Goal: Task Accomplishment & Management: Manage account settings

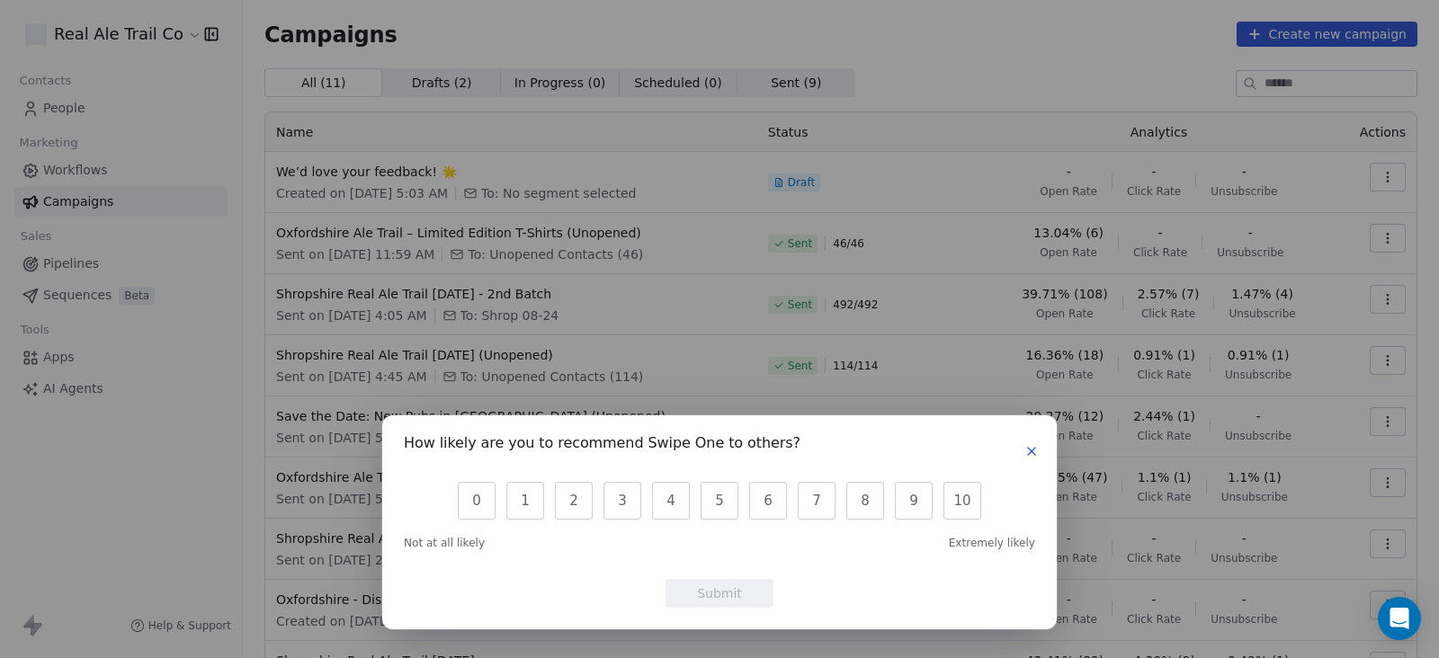
click at [1031, 453] on icon "button" at bounding box center [1031, 451] width 14 height 14
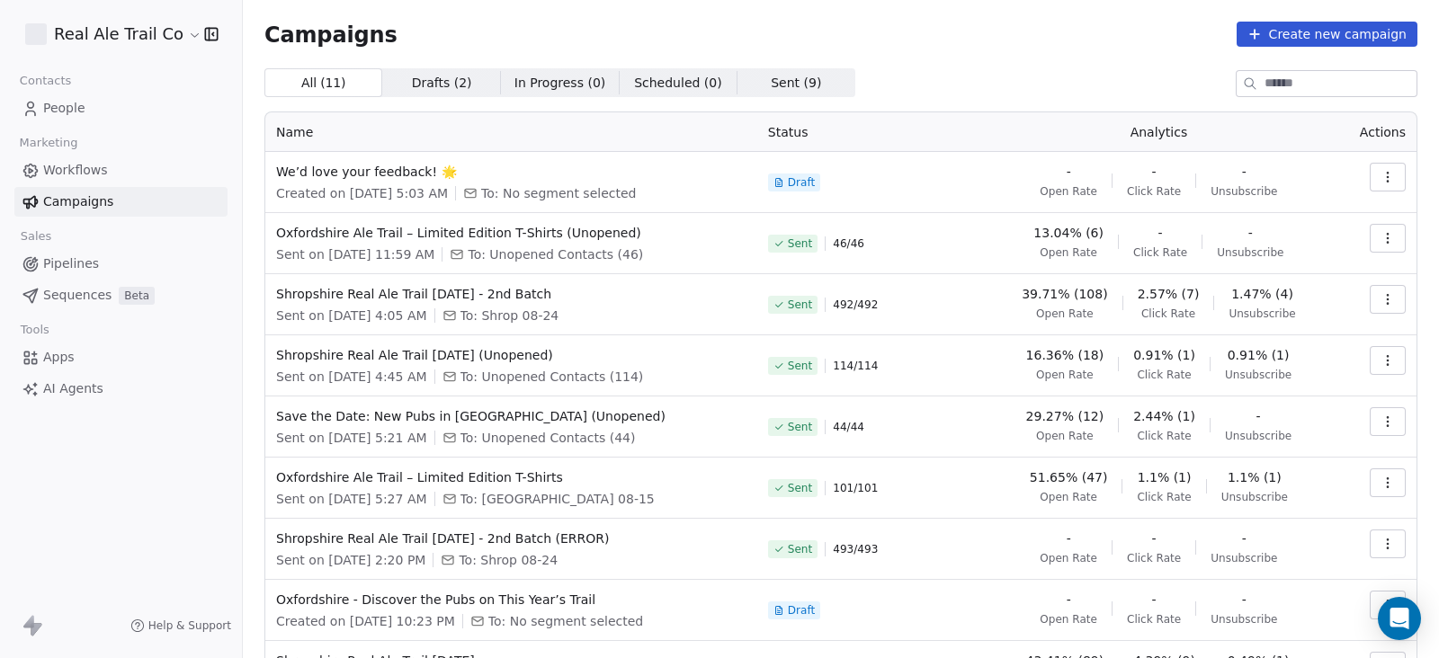
click at [451, 74] on span "Drafts ( 2 )" at bounding box center [442, 83] width 60 height 19
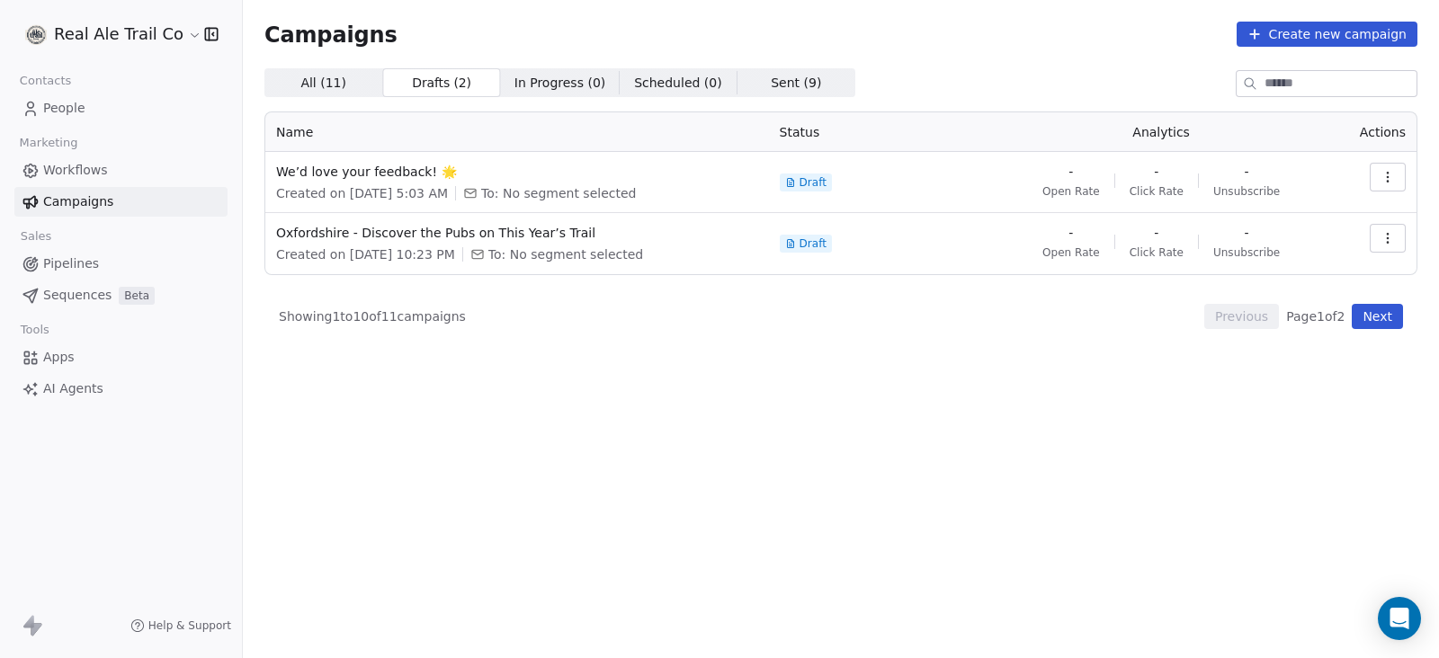
click at [76, 106] on span "People" at bounding box center [64, 108] width 42 height 19
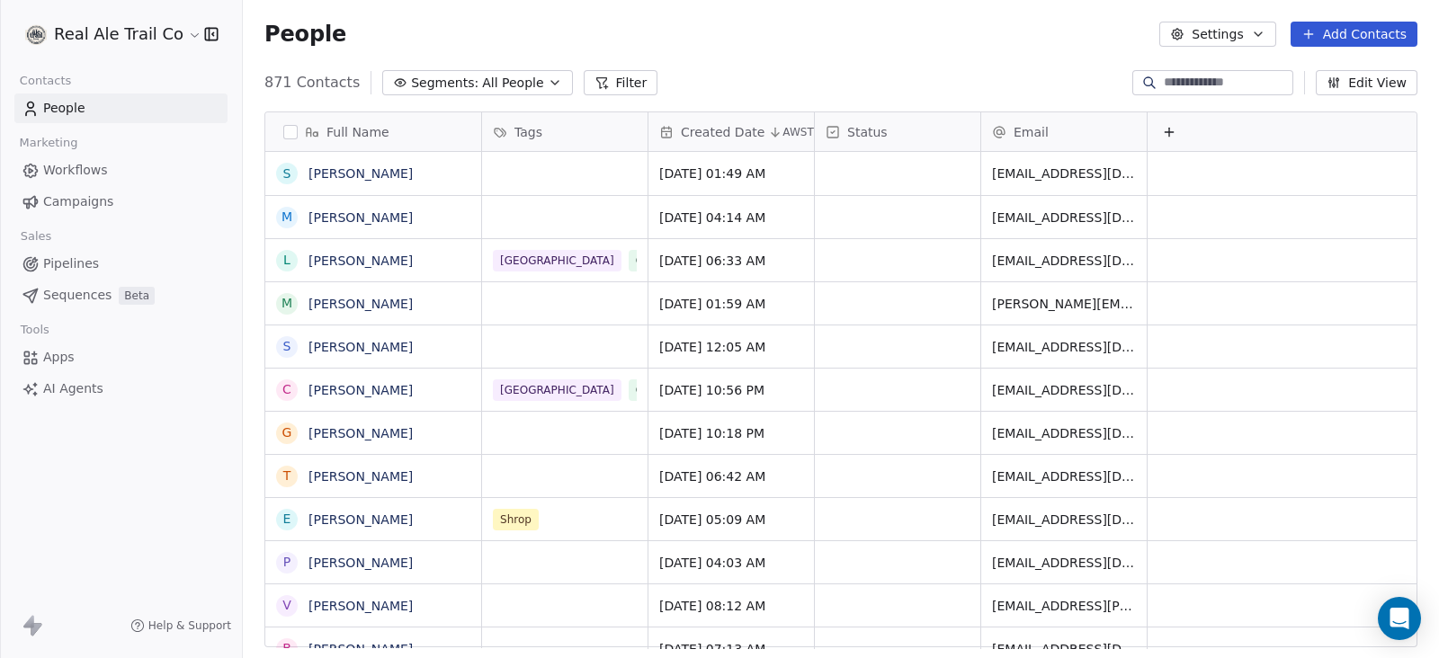
scroll to position [561, 1178]
click at [1362, 23] on button "Add Contacts" at bounding box center [1353, 34] width 127 height 25
click at [1317, 76] on span "Create new contact" at bounding box center [1362, 72] width 123 height 19
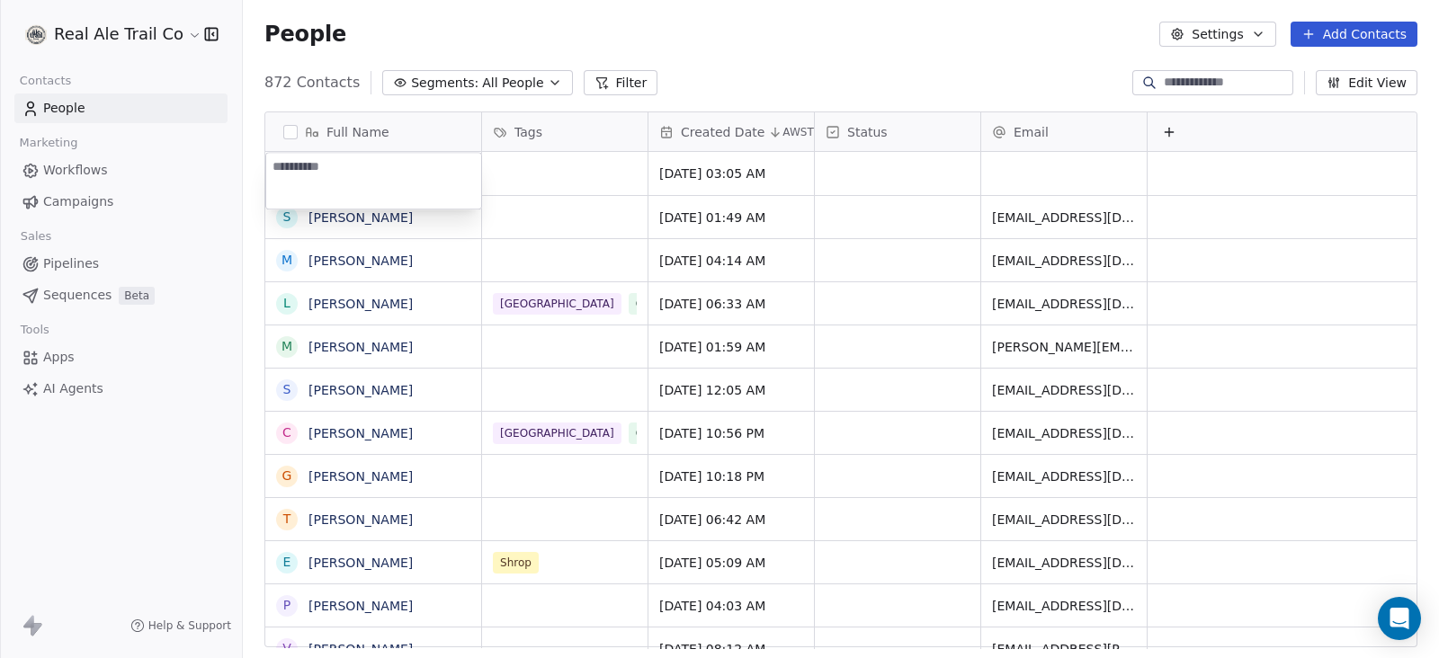
click at [866, 49] on html "Real Ale Trail Co Contacts People Marketing Workflows Campaigns Sales Pipelines…" at bounding box center [719, 329] width 1439 height 658
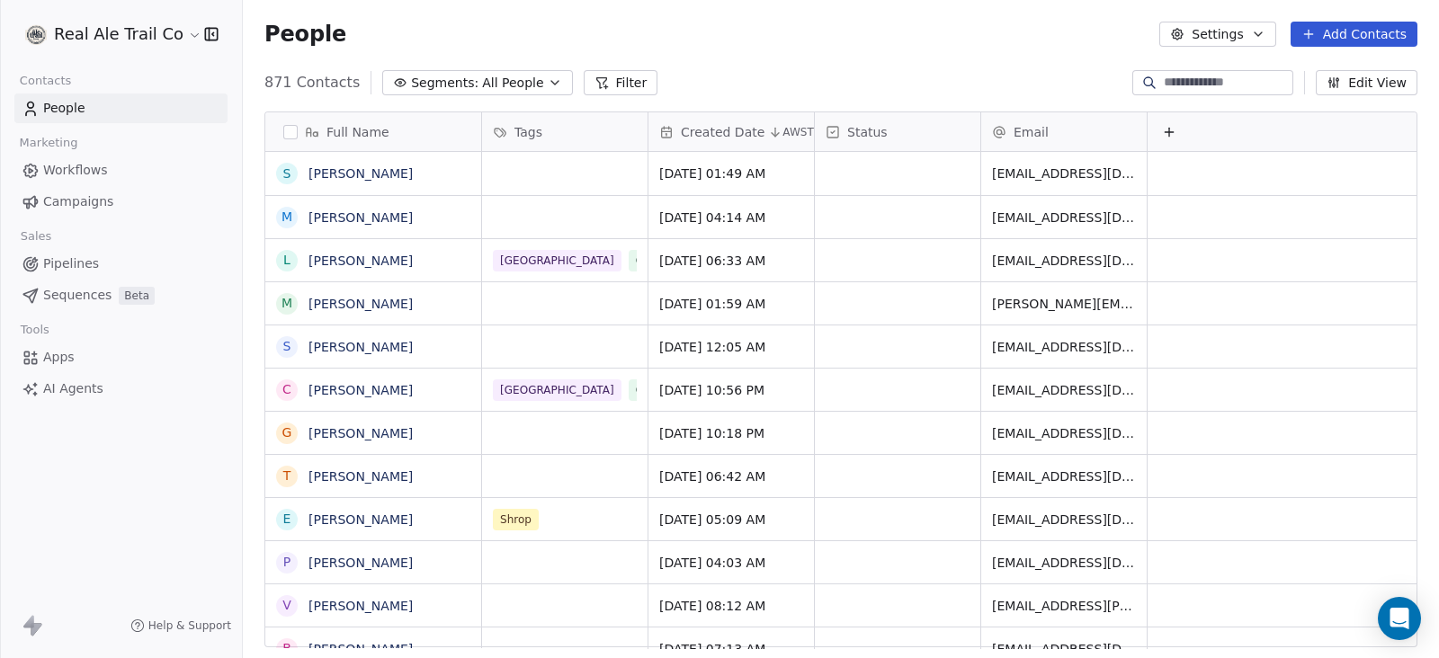
click at [1344, 38] on button "Add Contacts" at bounding box center [1353, 34] width 127 height 25
click at [1338, 101] on span "Import from CSV" at bounding box center [1353, 101] width 104 height 19
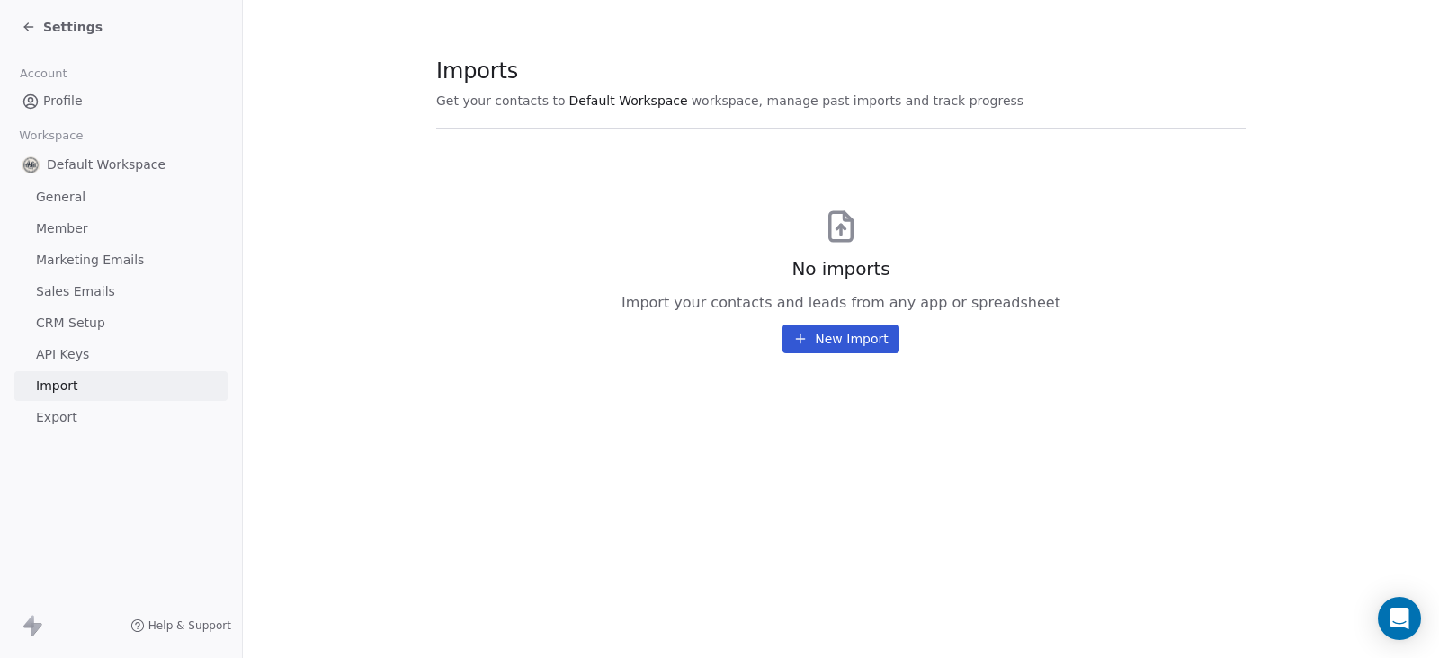
click at [833, 341] on button "New Import" at bounding box center [840, 339] width 116 height 29
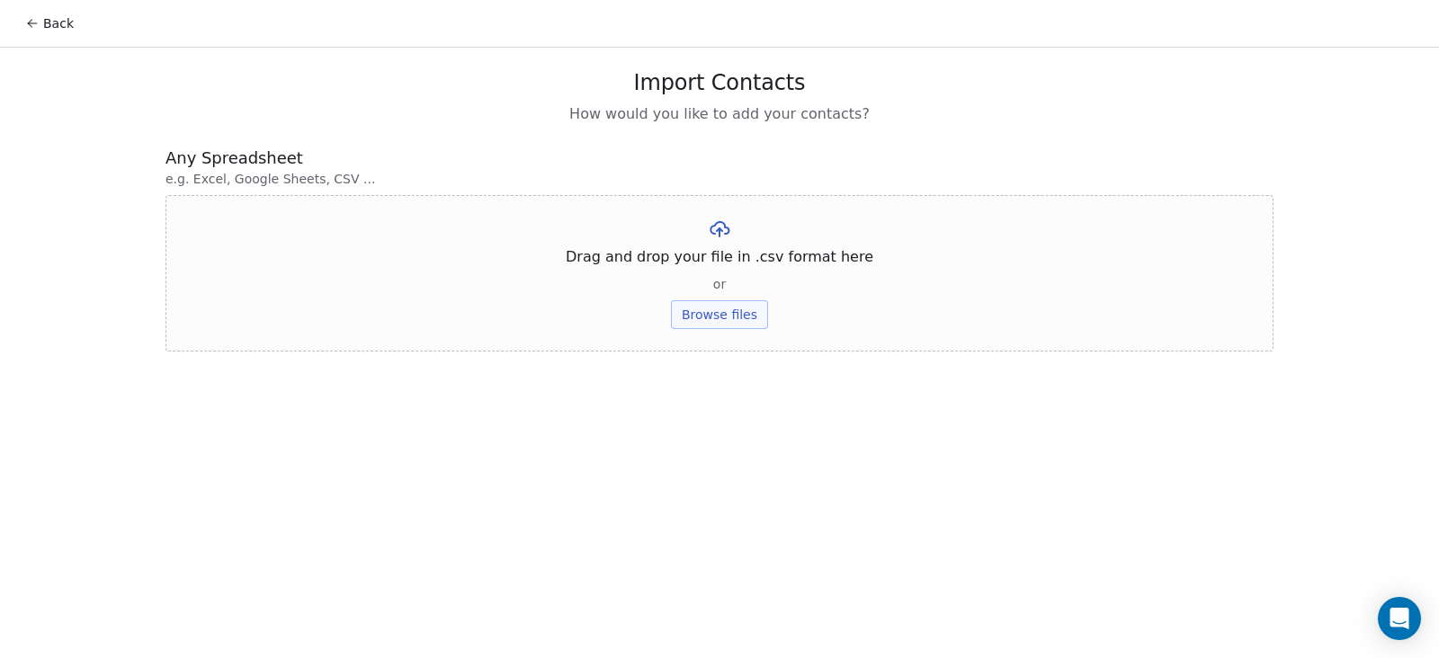
click at [749, 305] on button "Browse files" at bounding box center [719, 314] width 97 height 29
click at [741, 317] on button "Browse files" at bounding box center [719, 314] width 97 height 29
click at [730, 316] on button "Browse files" at bounding box center [719, 314] width 97 height 29
